Goal: Task Accomplishment & Management: Complete application form

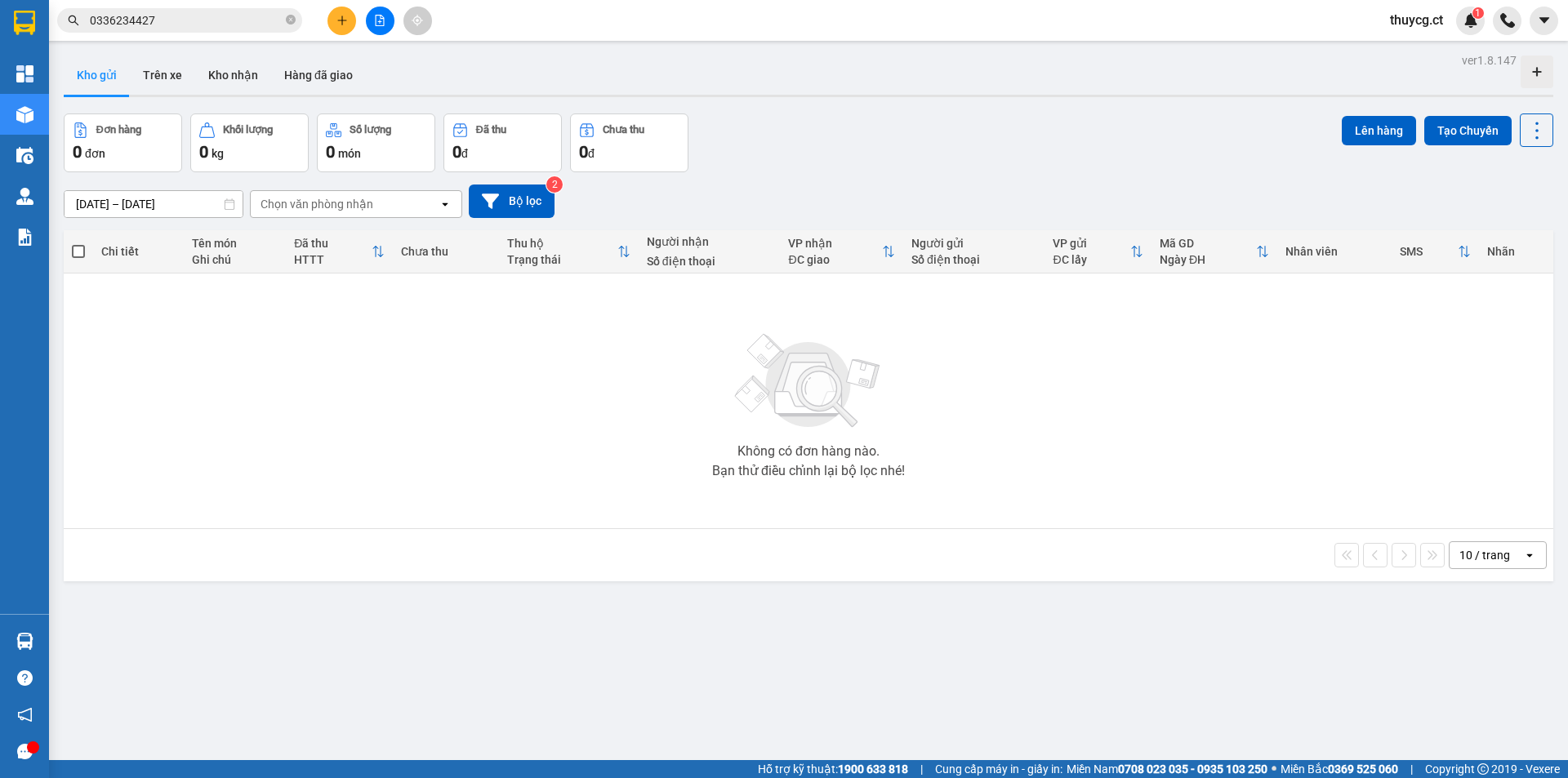
click at [353, 8] on div at bounding box center [379, 21] width 122 height 29
click at [338, 19] on icon "plus" at bounding box center [342, 20] width 12 height 12
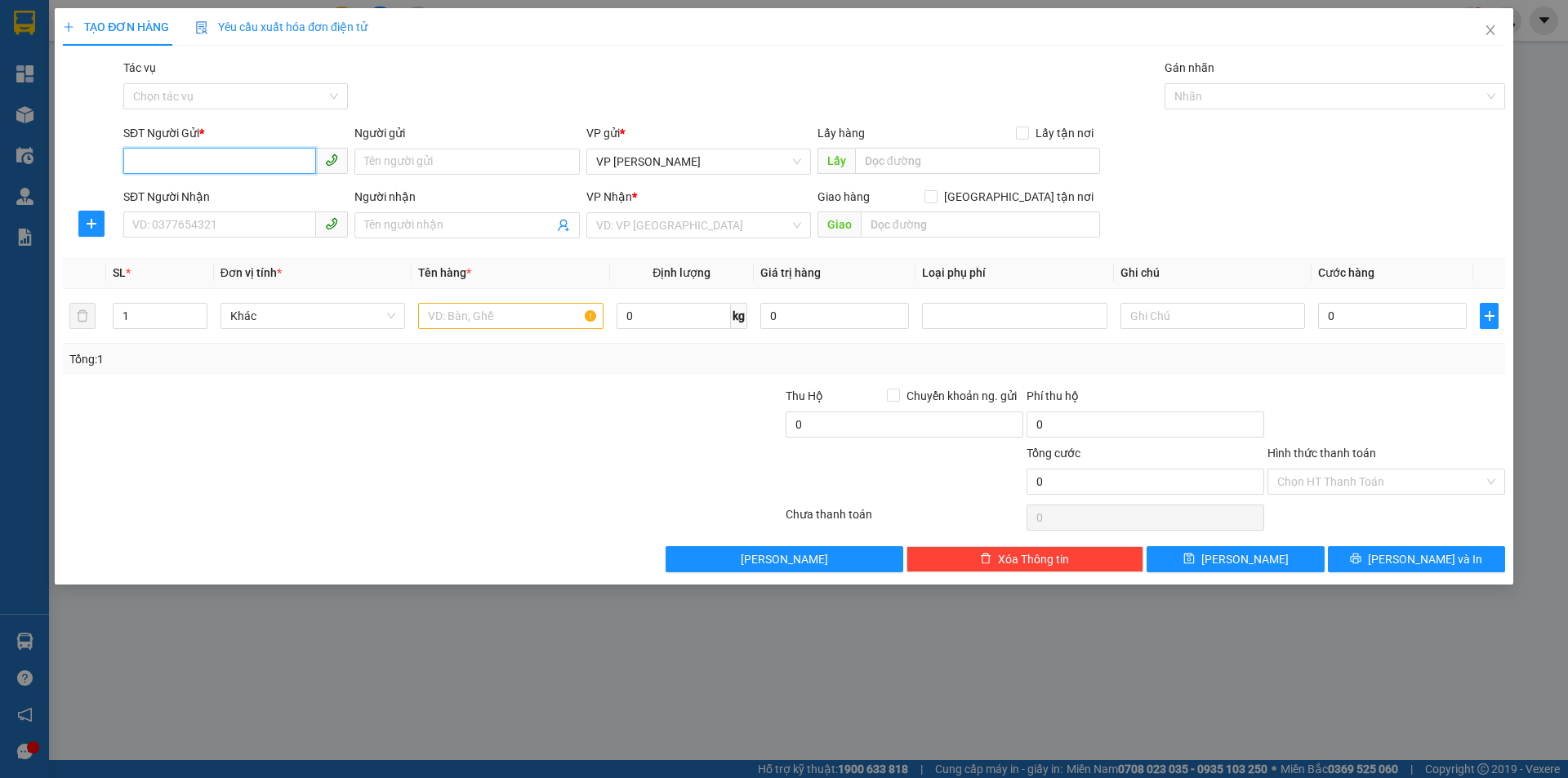
click at [153, 164] on input "SĐT Người Gửi *" at bounding box center [219, 161] width 192 height 26
click at [161, 194] on div "0382225678 - [PERSON_NAME]" at bounding box center [235, 194] width 205 height 18
type input "0382225678"
type input "[PERSON_NAME]"
type input "0974400225"
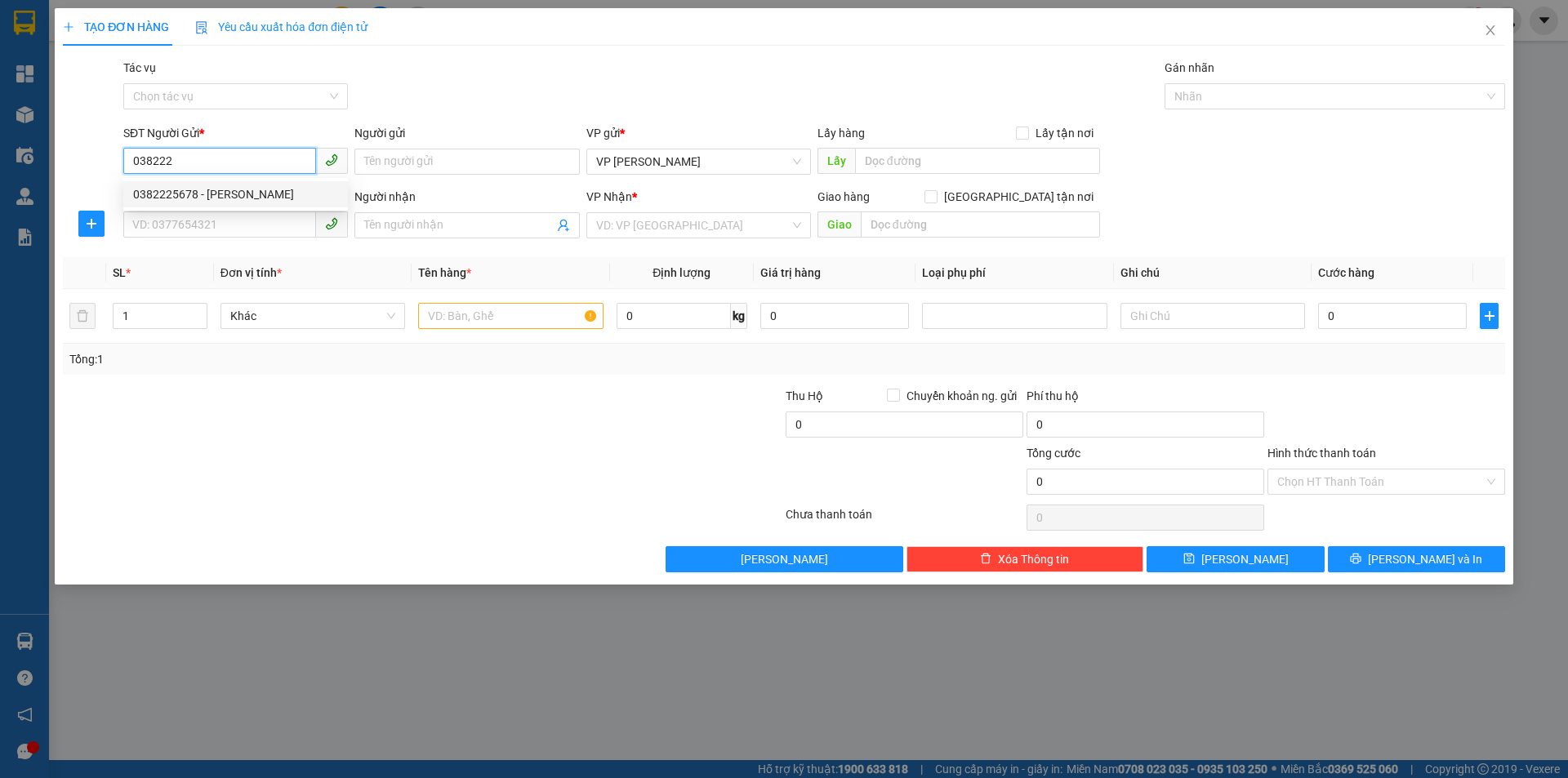
type input "a toản"
type input "70.000"
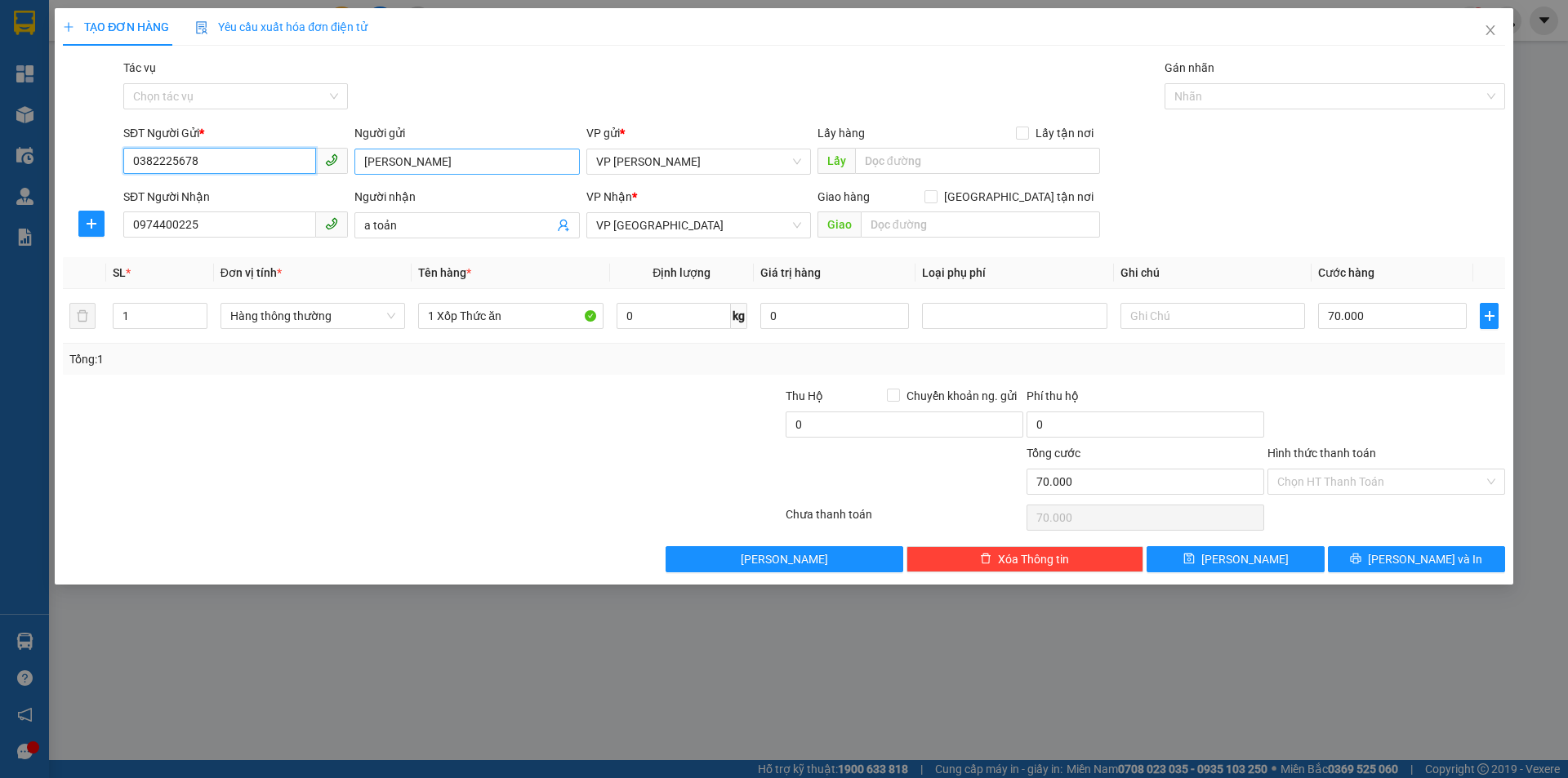
type input "0382225678"
click at [454, 166] on input "[PERSON_NAME]" at bounding box center [467, 162] width 225 height 26
drag, startPoint x: 376, startPoint y: 228, endPoint x: 335, endPoint y: 219, distance: 42.0
click at [335, 219] on div "SĐT Người Nhận 0974400225 Người nhận a toản a toản VP Nhận * VP Hà [GEOGRAPHIC_…" at bounding box center [814, 215] width 1388 height 57
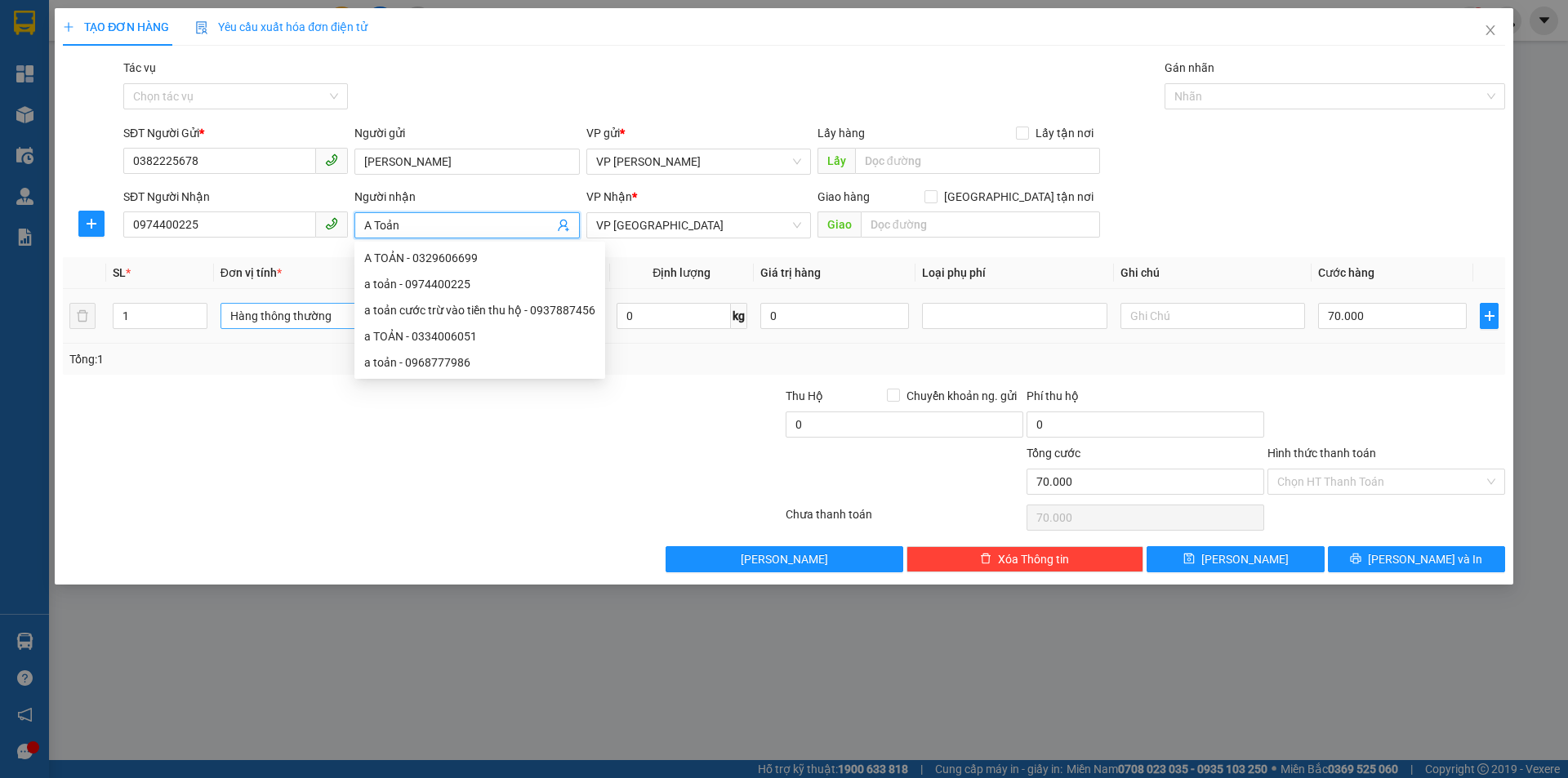
click at [286, 317] on span "Hàng thông thường" at bounding box center [313, 315] width 165 height 24
type input "A Toản"
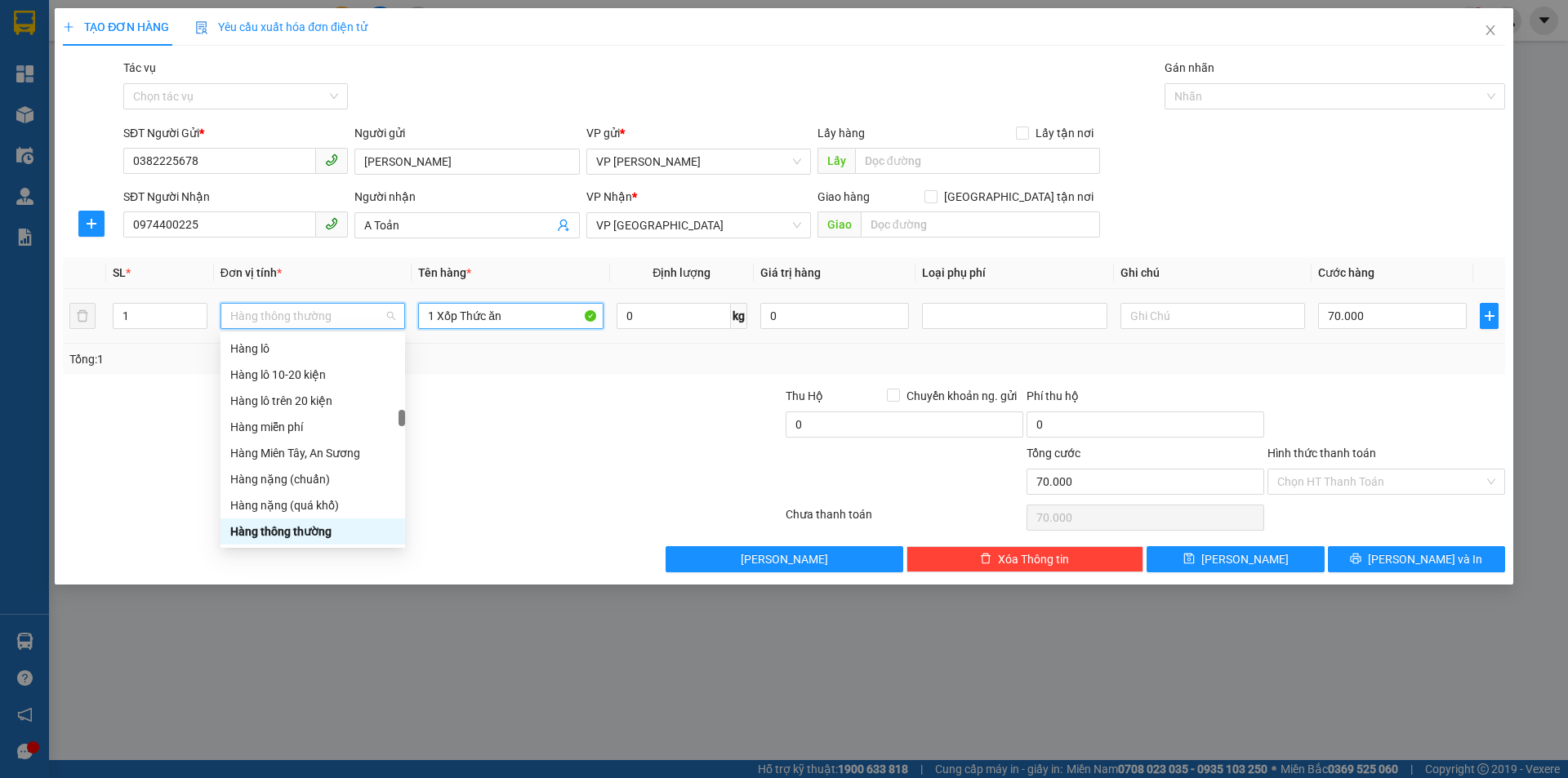
click at [507, 307] on input "1 Xốp Thức ăn" at bounding box center [510, 315] width 185 height 26
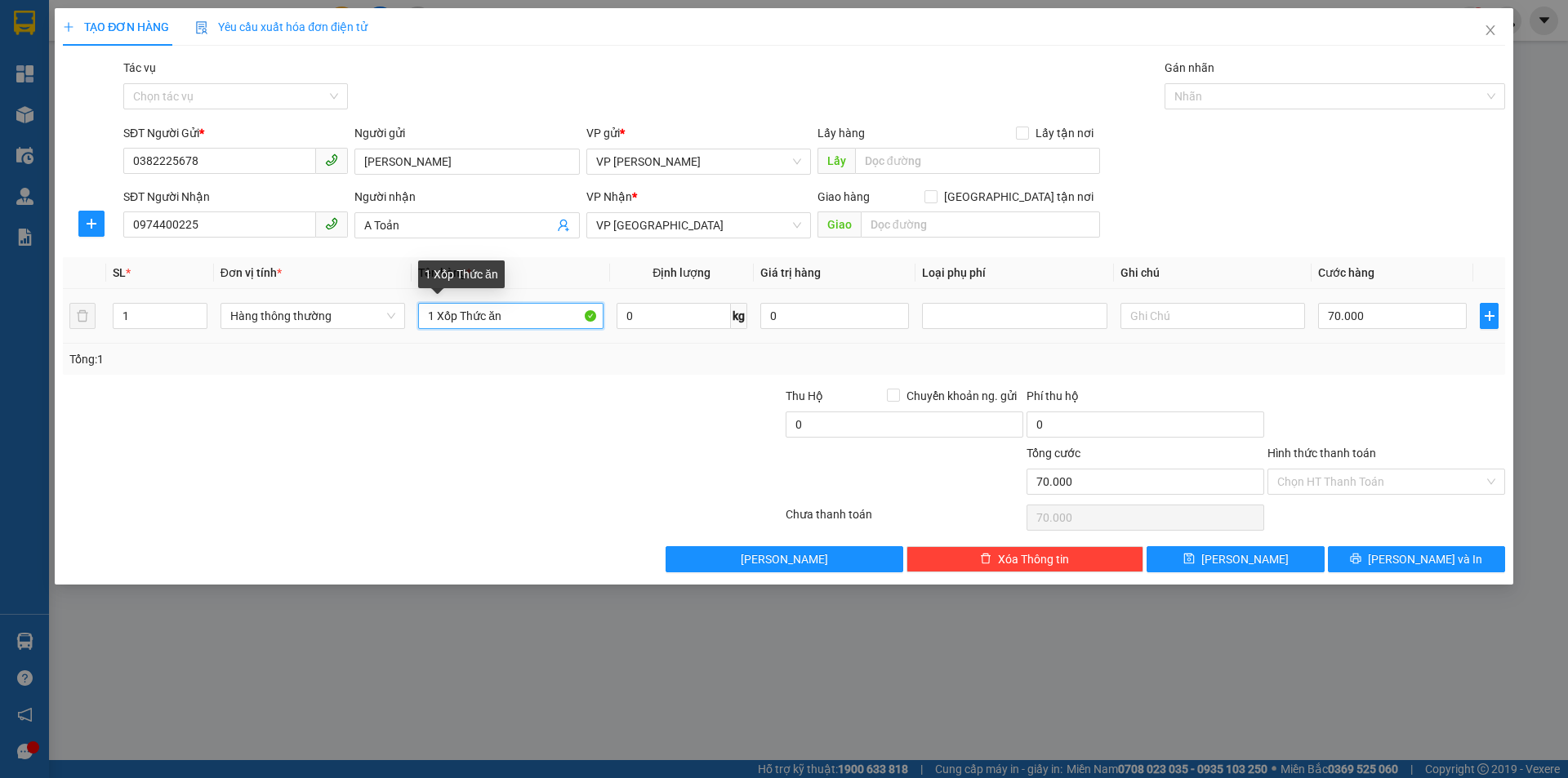
drag, startPoint x: 458, startPoint y: 319, endPoint x: 438, endPoint y: 315, distance: 20.4
click at [438, 315] on input "1 Xốp Thức ăn" at bounding box center [510, 315] width 185 height 26
type input "1 Giấy Thức ăn"
click at [1372, 318] on input "70.000" at bounding box center [1392, 315] width 149 height 26
type input "3"
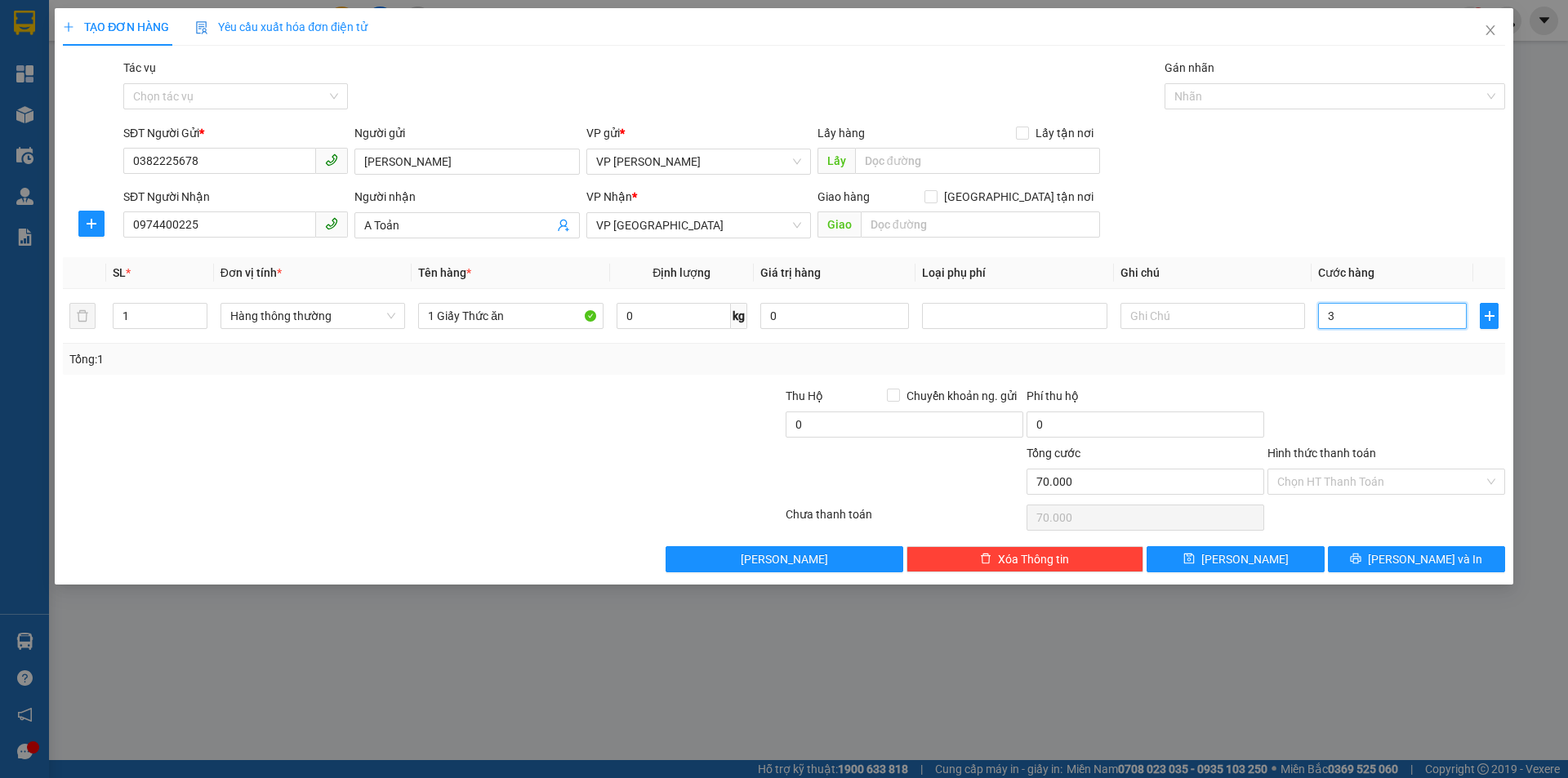
type input "3"
type input "30"
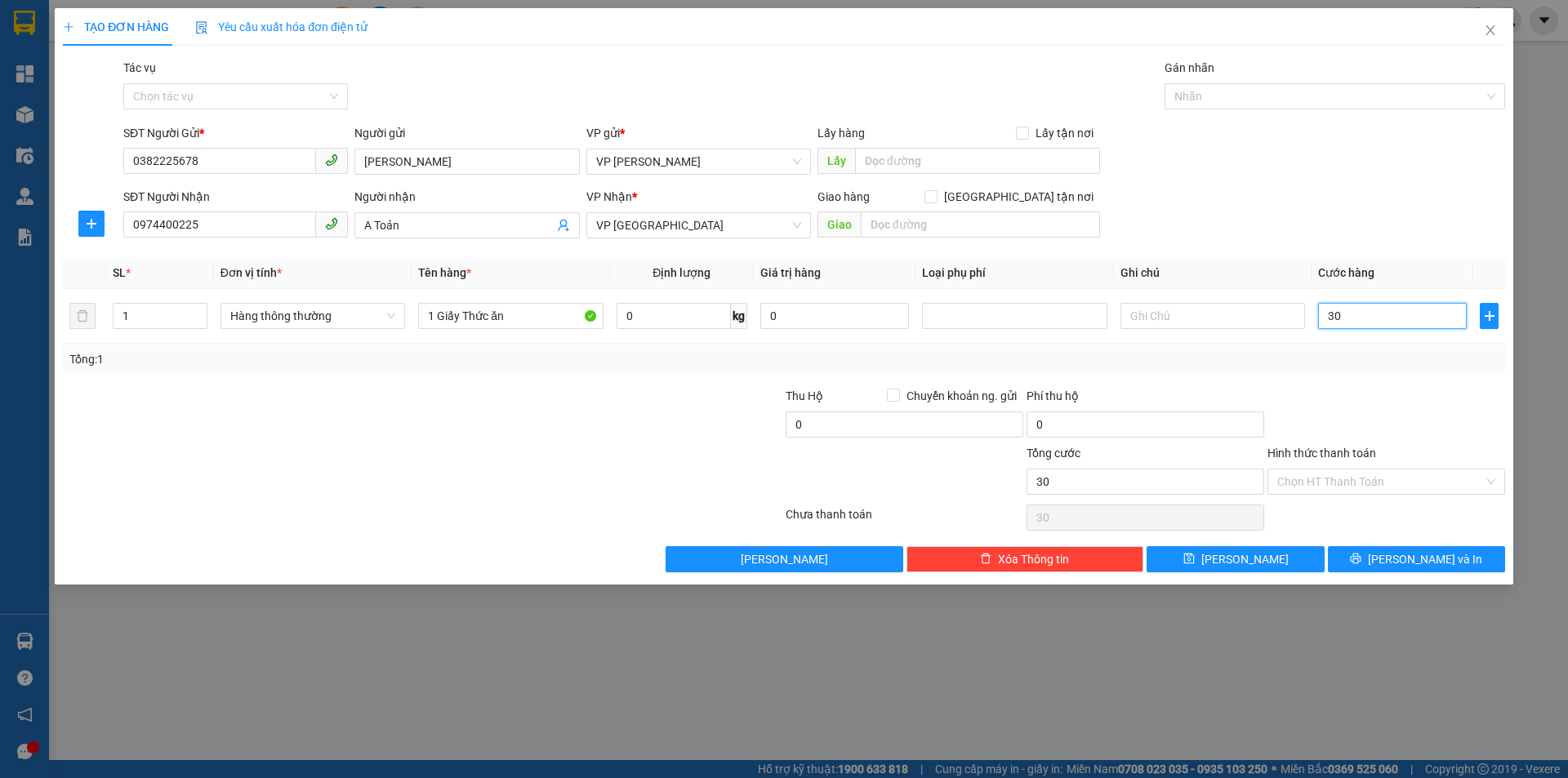
type input "300"
type input "3.000"
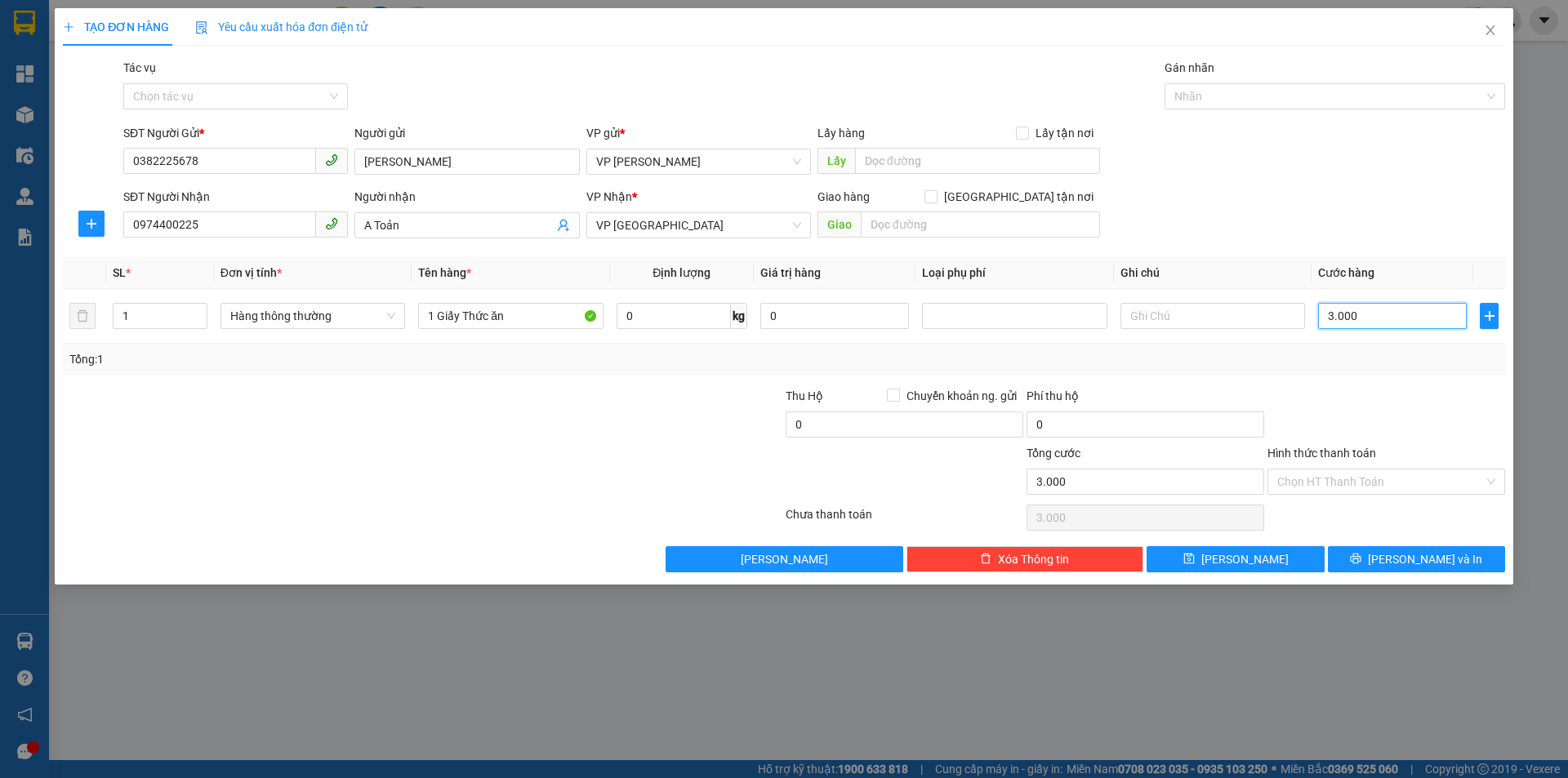
type input "30.000"
click at [1341, 485] on input "Hình thức thanh toán" at bounding box center [1380, 481] width 207 height 24
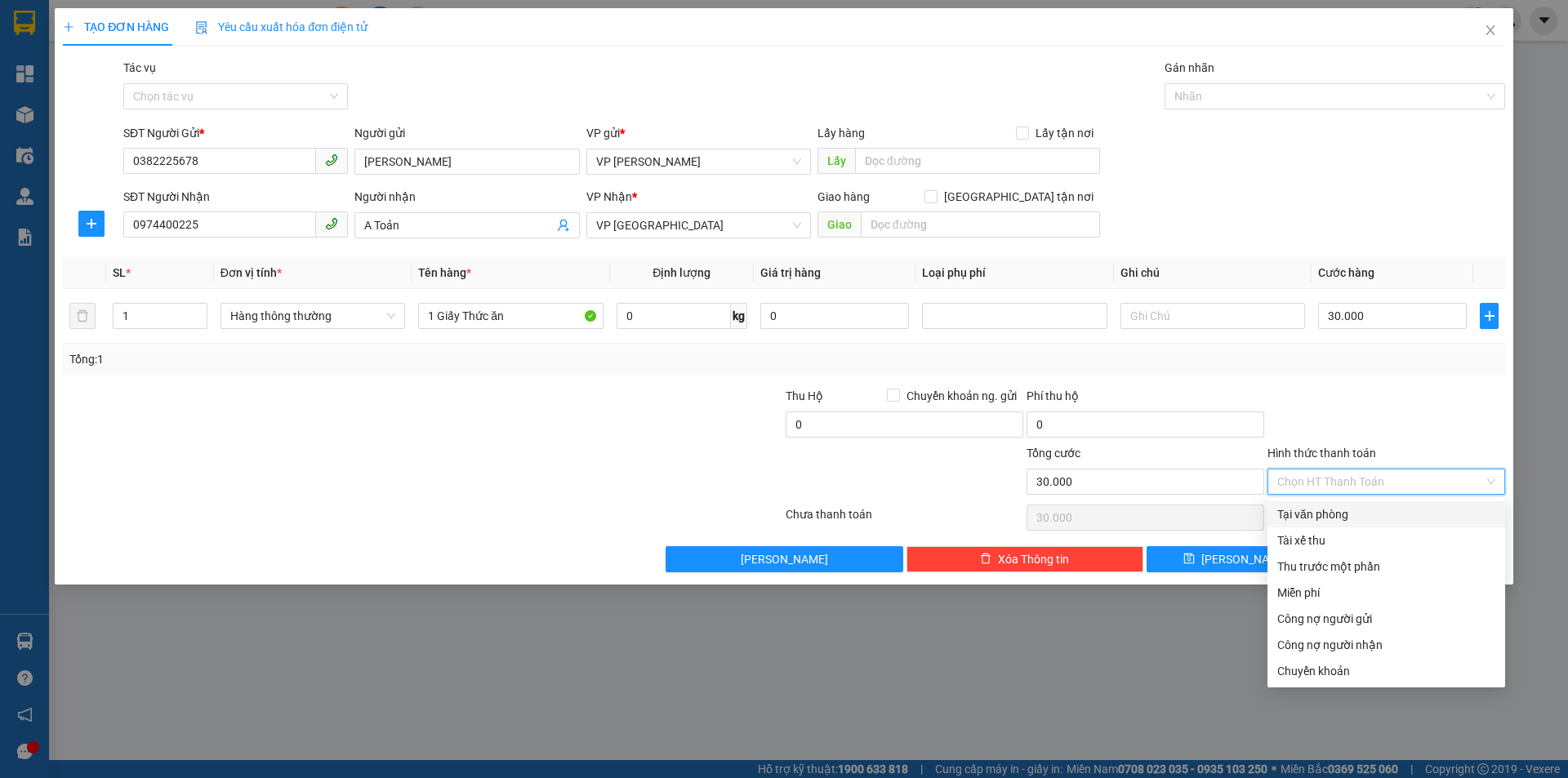
click at [1331, 517] on div "Tại văn phòng" at bounding box center [1385, 514] width 218 height 18
type input "0"
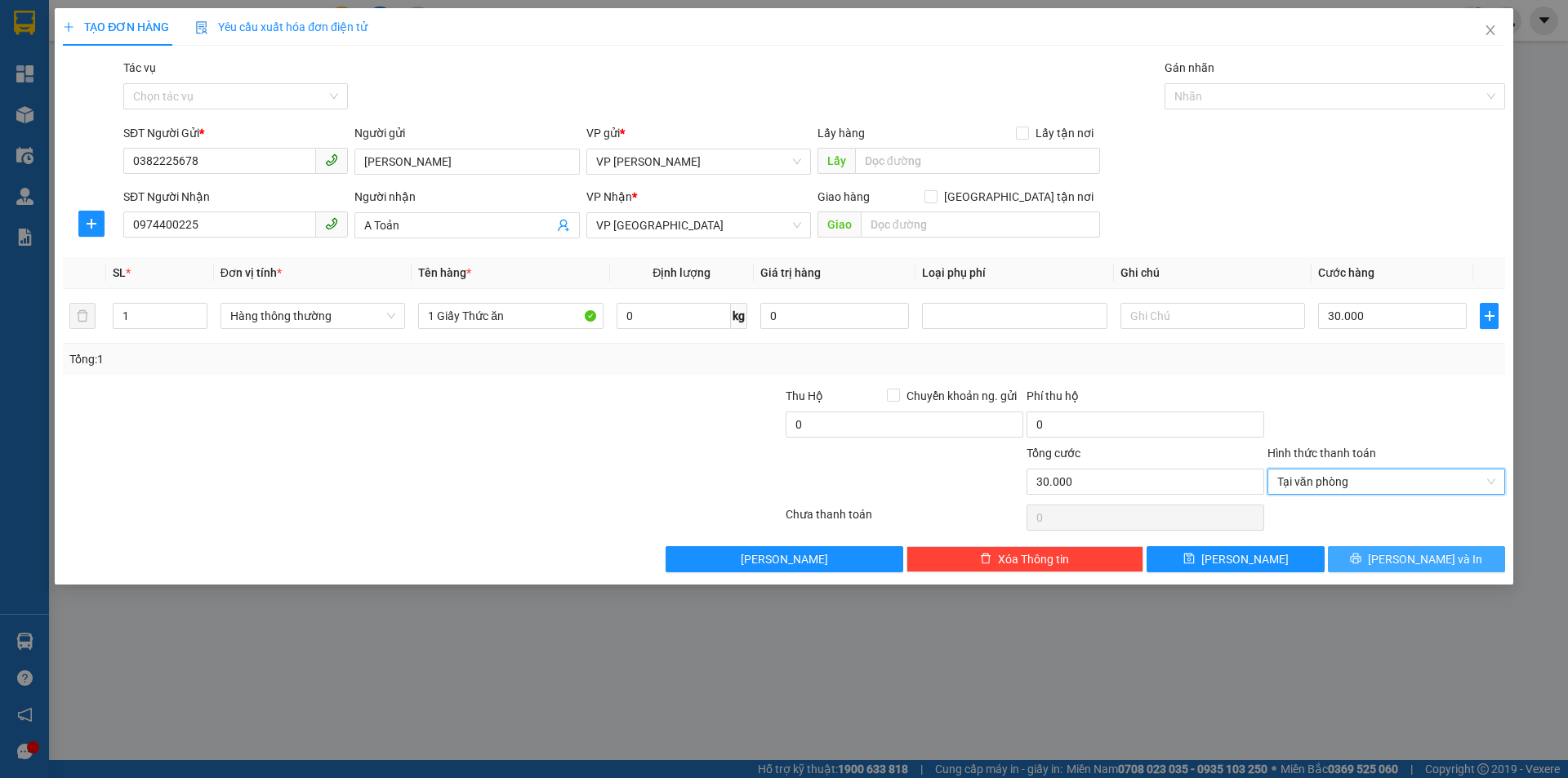
click at [1401, 554] on button "[PERSON_NAME] và In" at bounding box center [1416, 559] width 177 height 26
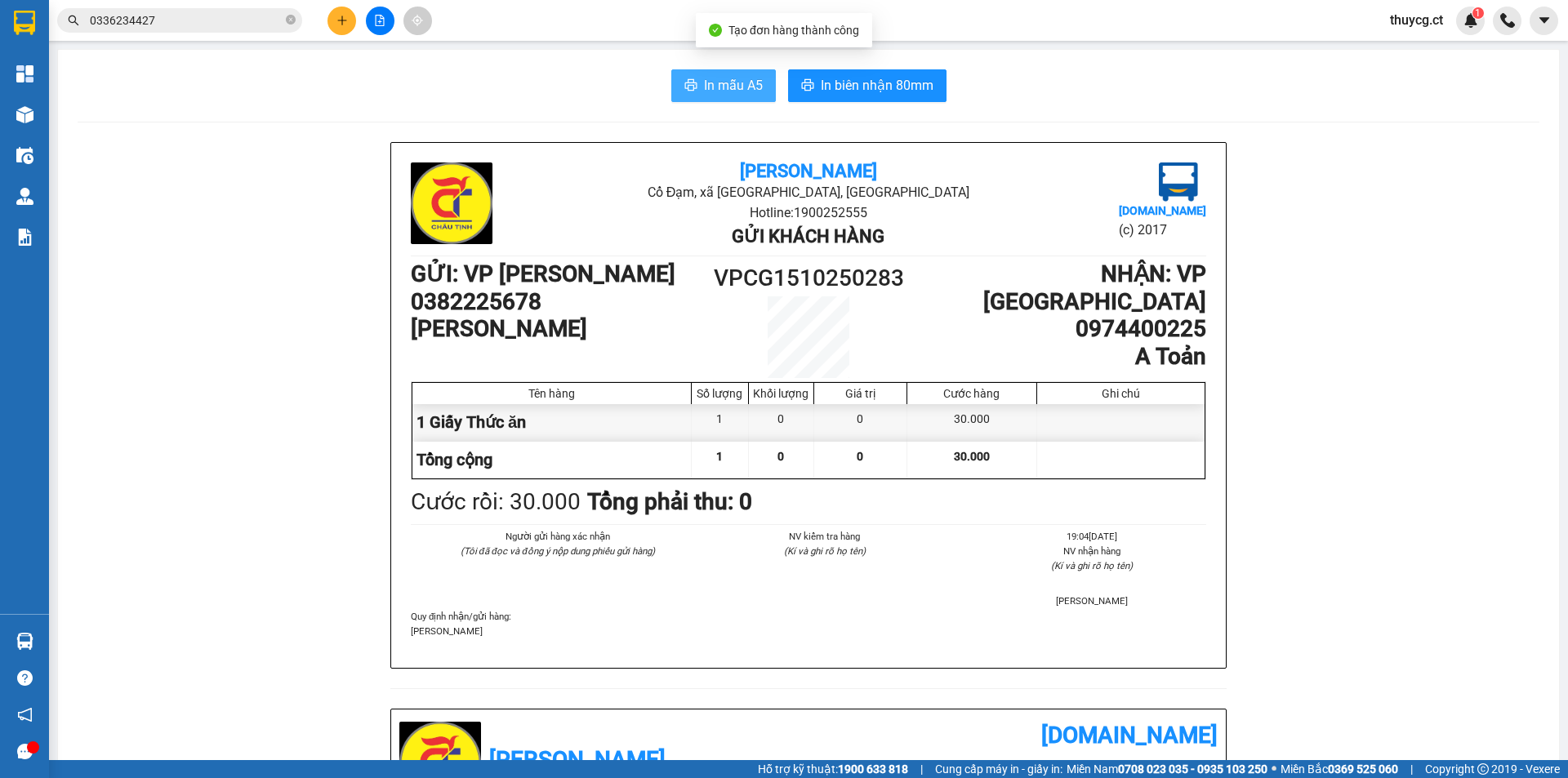
click at [704, 87] on span "In mẫu A5" at bounding box center [733, 85] width 59 height 20
